Goal: Information Seeking & Learning: Learn about a topic

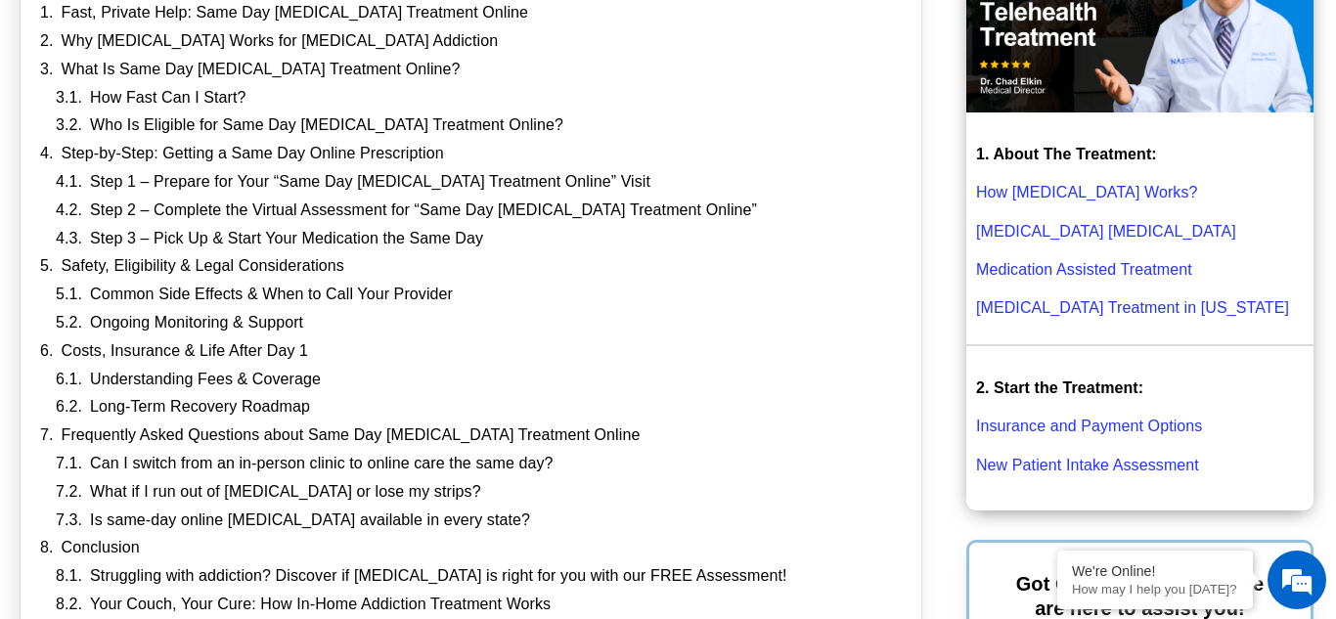
scroll to position [548, 0]
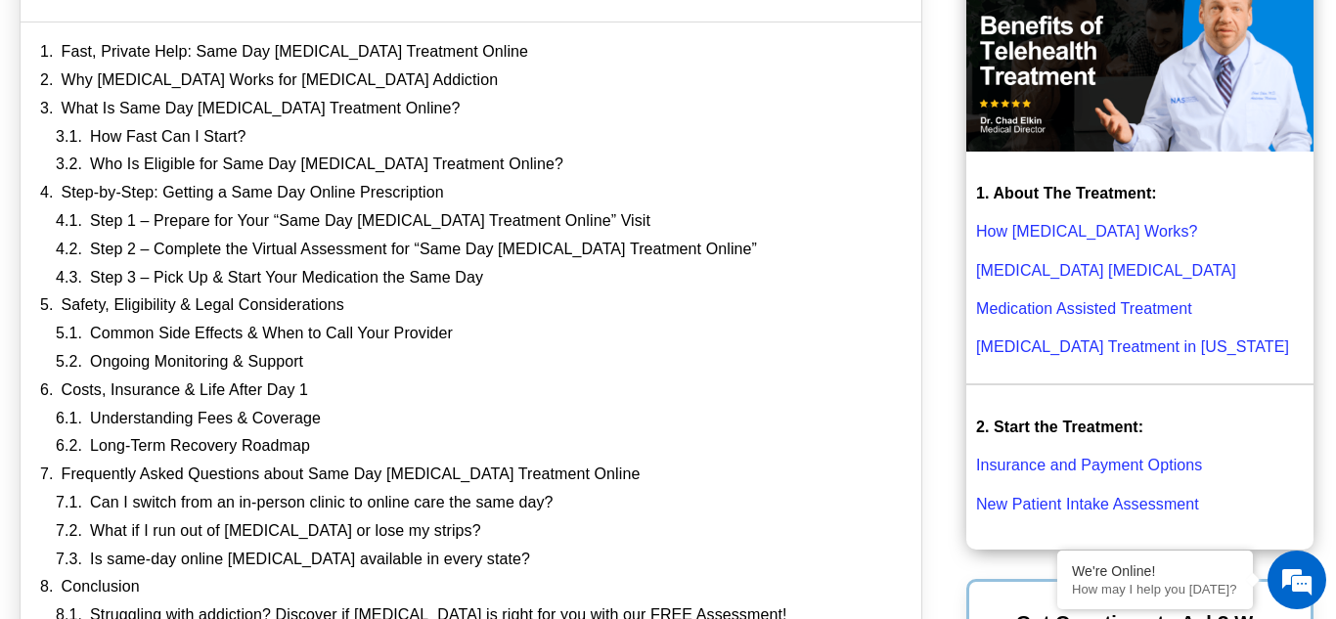
click at [1133, 460] on link "Insurance and Payment Options" at bounding box center [1089, 465] width 226 height 17
click at [1154, 472] on link "Insurance and Payment Options" at bounding box center [1089, 465] width 226 height 17
